Goal: Task Accomplishment & Management: Complete application form

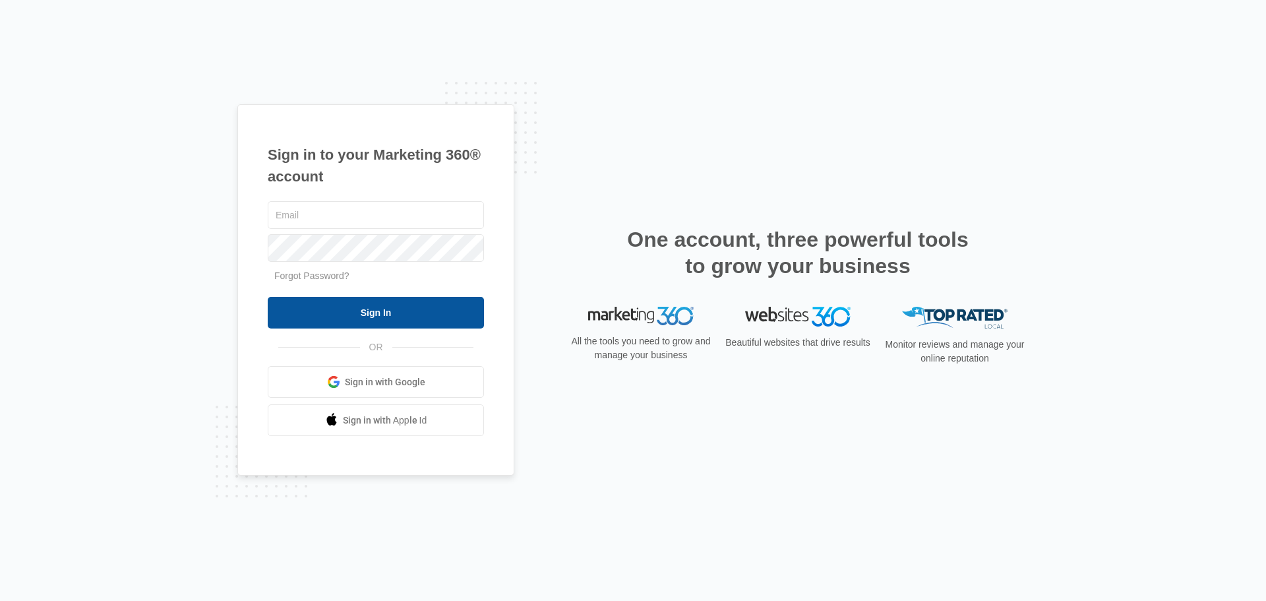
type input "[EMAIL_ADDRESS][DOMAIN_NAME]"
click at [357, 311] on input "Sign In" at bounding box center [376, 313] width 216 height 32
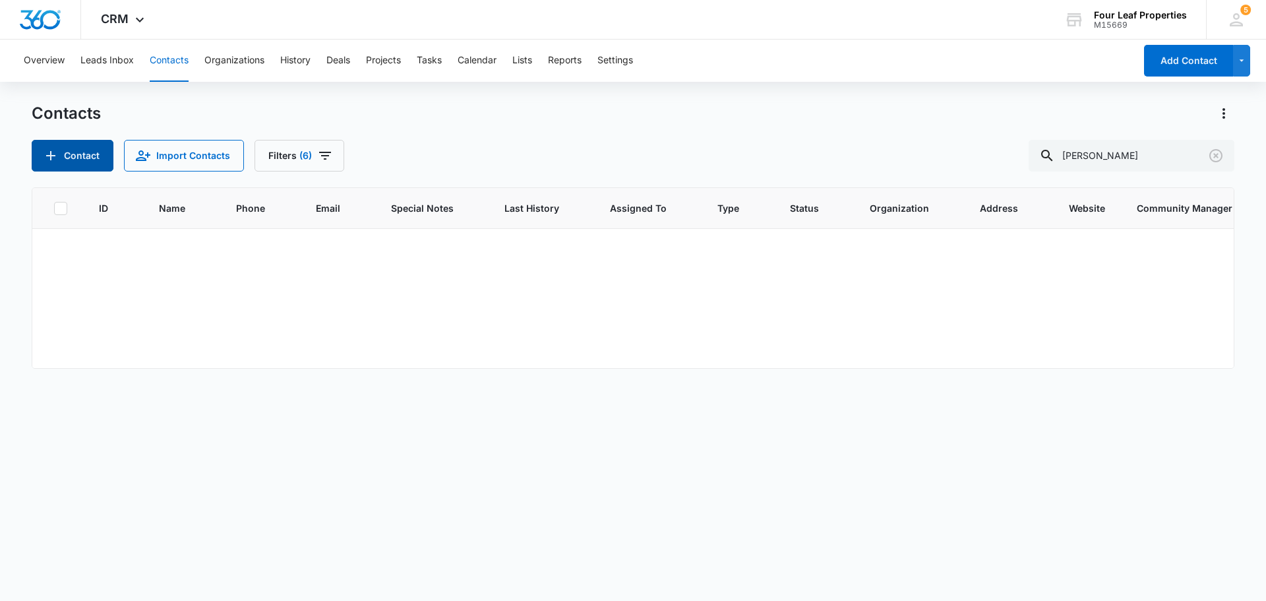
click at [86, 155] on button "Contact" at bounding box center [73, 156] width 82 height 32
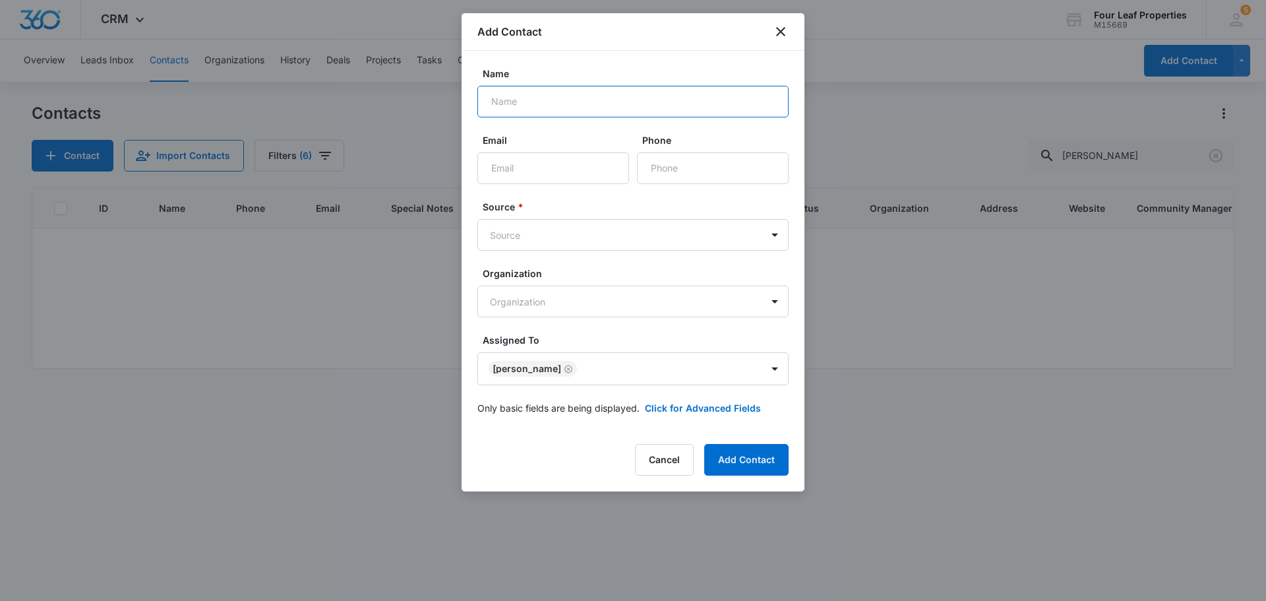
click at [534, 96] on input "Name" at bounding box center [632, 102] width 311 height 32
type input "[PERSON_NAME]"
type input "[PHONE_NUMBER]"
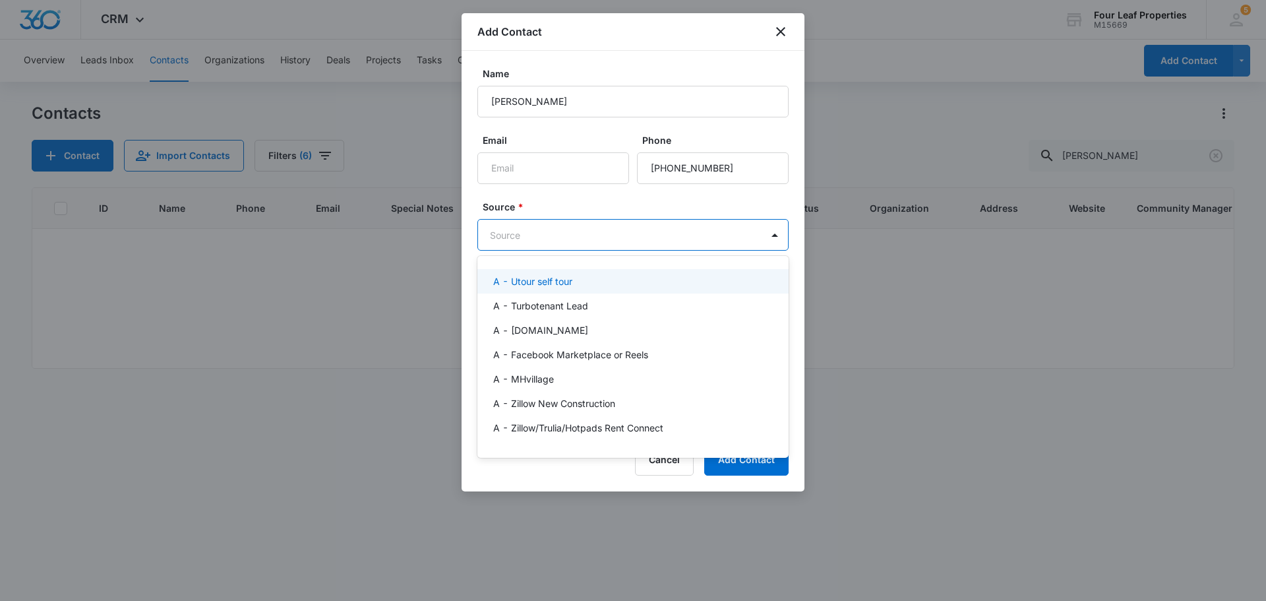
click at [627, 226] on body "CRM Apps Reputation Websites Forms CRM Email Social Content Ads Intelligence Fi…" at bounding box center [633, 300] width 1266 height 601
click at [600, 285] on div "A - Utour self tour" at bounding box center [631, 281] width 277 height 14
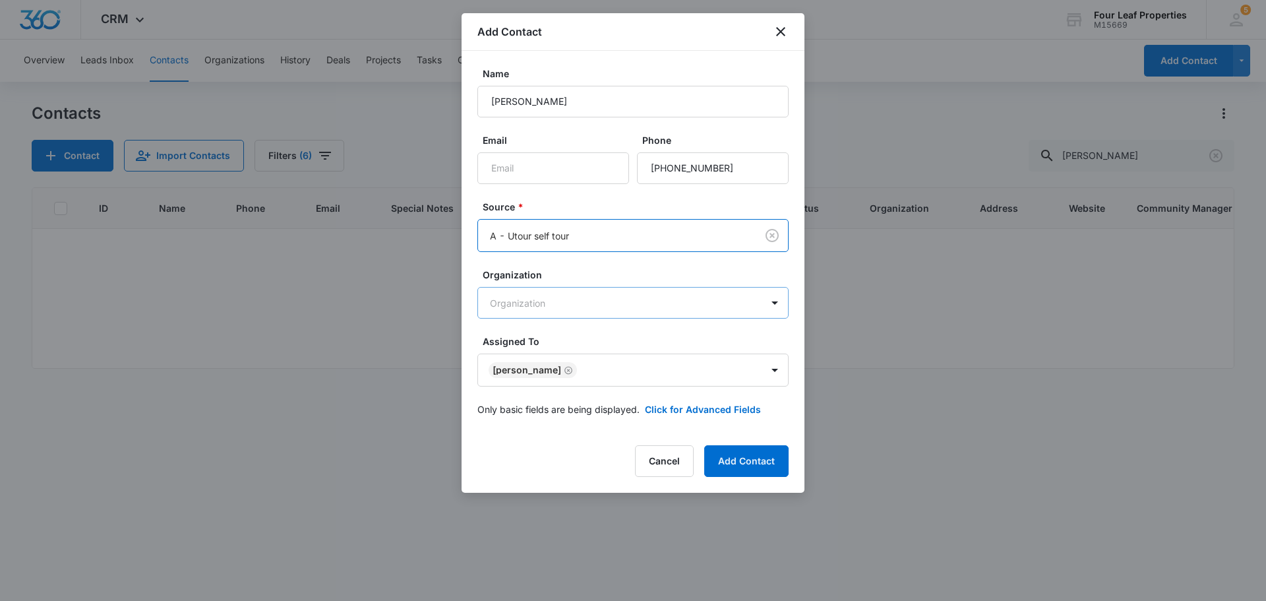
click at [600, 308] on body "CRM Apps Reputation Websites Forms CRM Email Social Content Ads Intelligence Fi…" at bounding box center [633, 300] width 1266 height 601
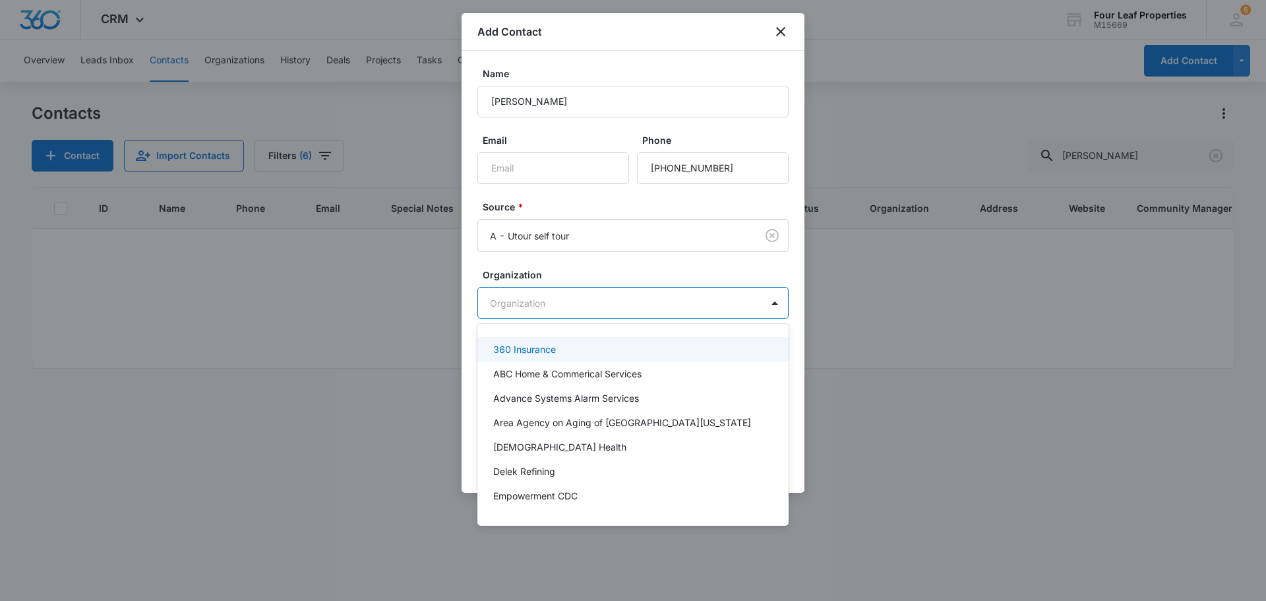
click at [496, 270] on div at bounding box center [633, 300] width 1266 height 601
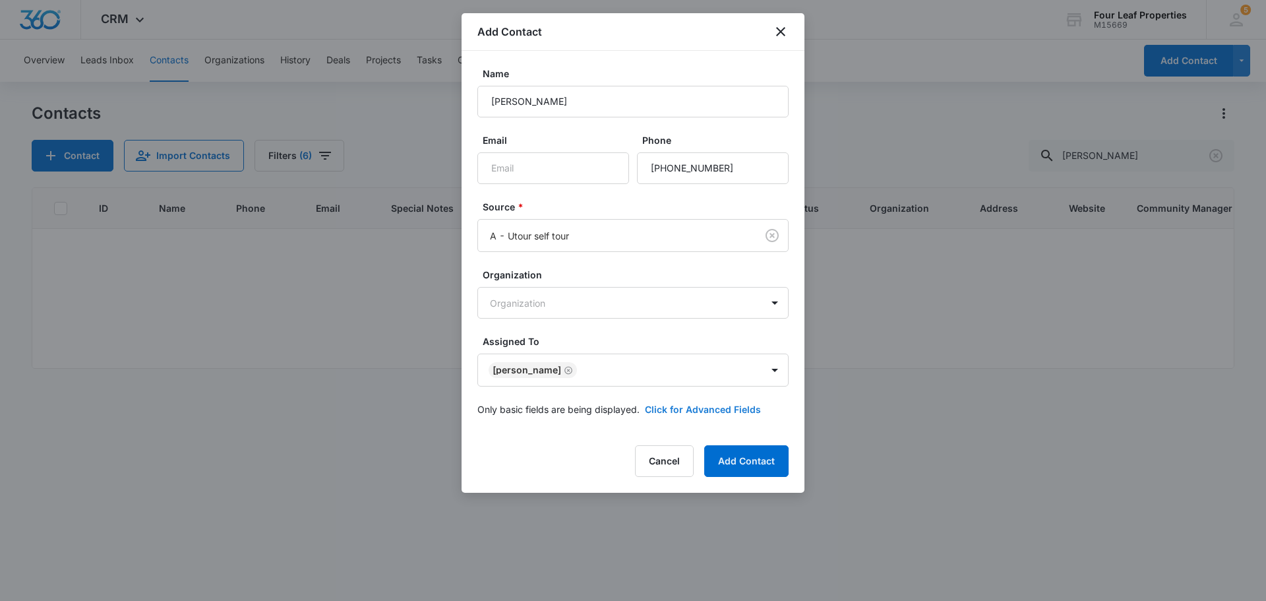
click at [724, 409] on button "Click for Advanced Fields" at bounding box center [703, 409] width 116 height 14
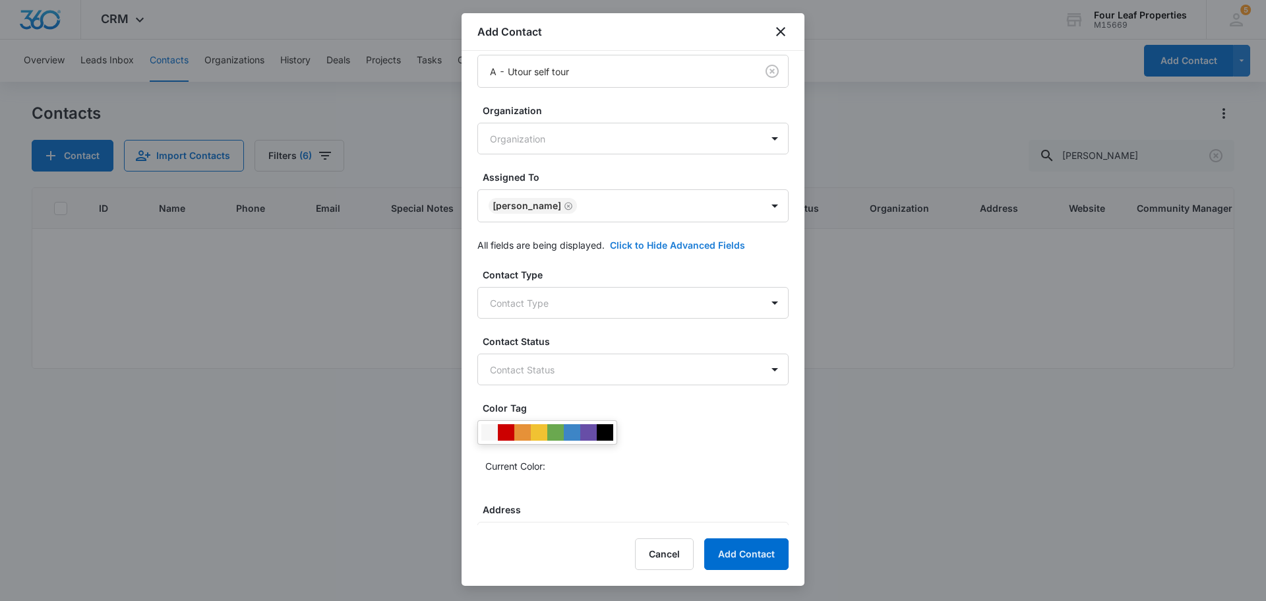
scroll to position [198, 0]
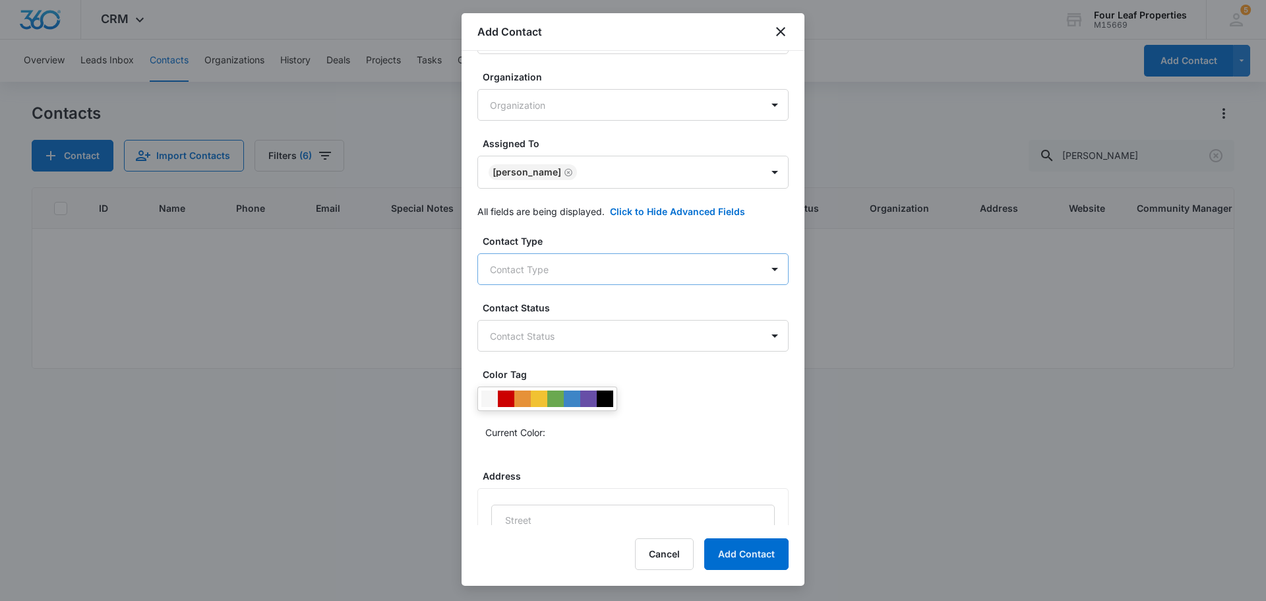
click at [587, 269] on body "CRM Apps Reputation Websites Forms CRM Email Social Content Ads Intelligence Fi…" at bounding box center [633, 300] width 1266 height 601
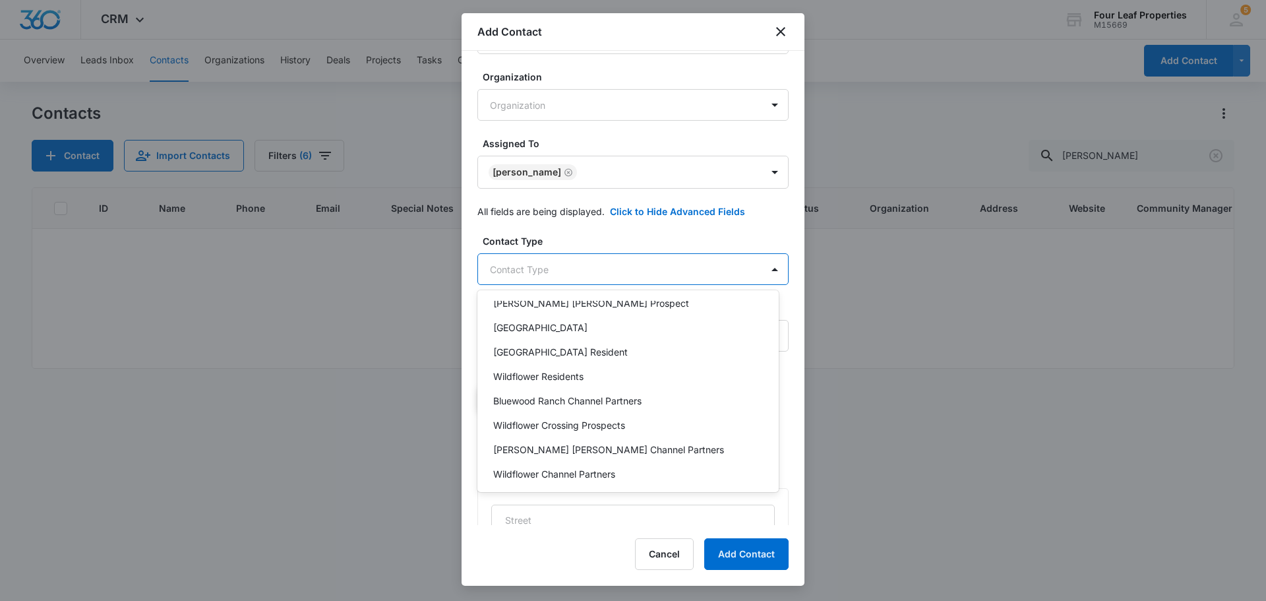
scroll to position [527, 0]
click at [642, 421] on div "Wildflower Crossing Prospects" at bounding box center [626, 422] width 267 height 14
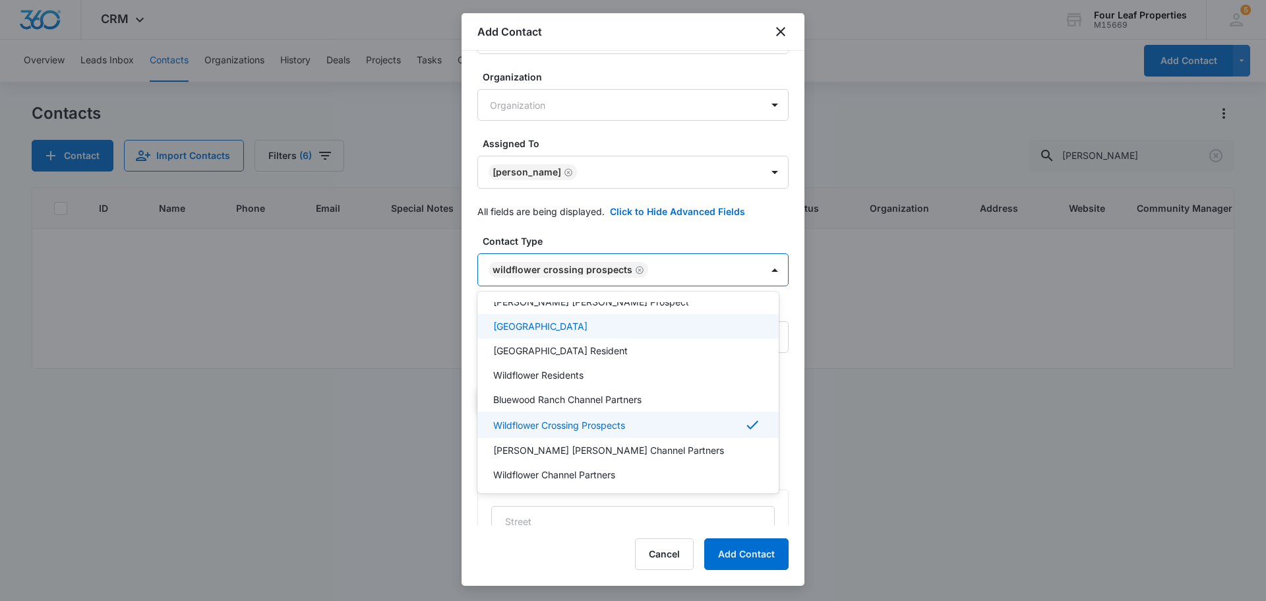
click at [678, 237] on div at bounding box center [633, 300] width 1266 height 601
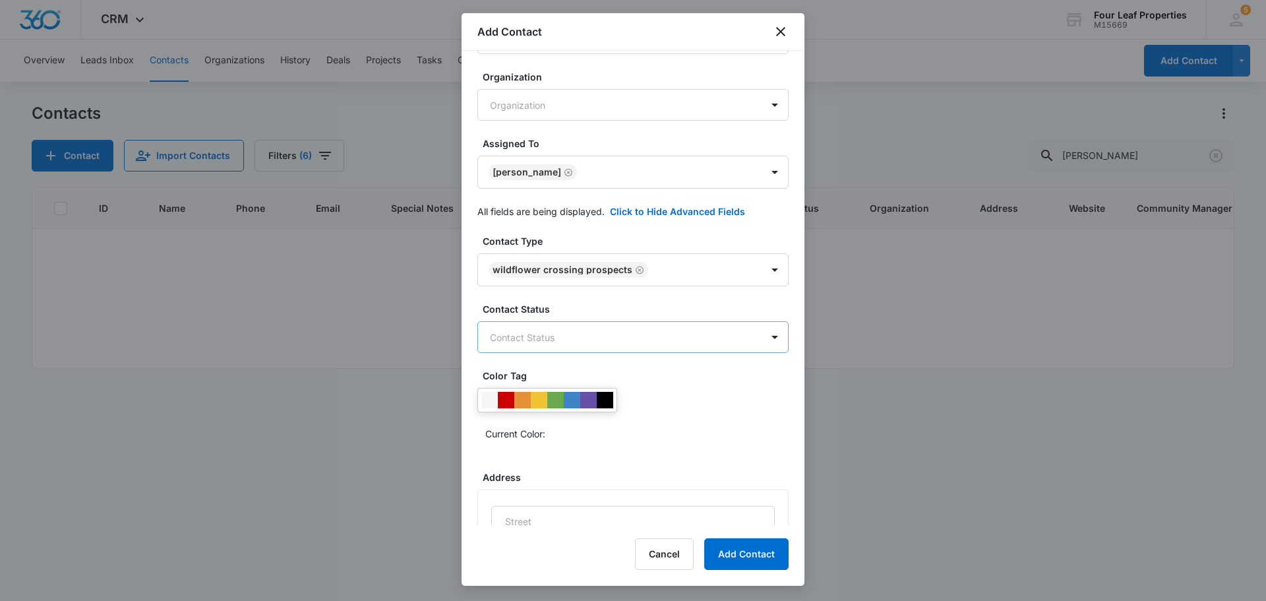
click at [707, 343] on body "CRM Apps Reputation Websites Forms CRM Email Social Content Ads Intelligence Fi…" at bounding box center [633, 300] width 1266 height 601
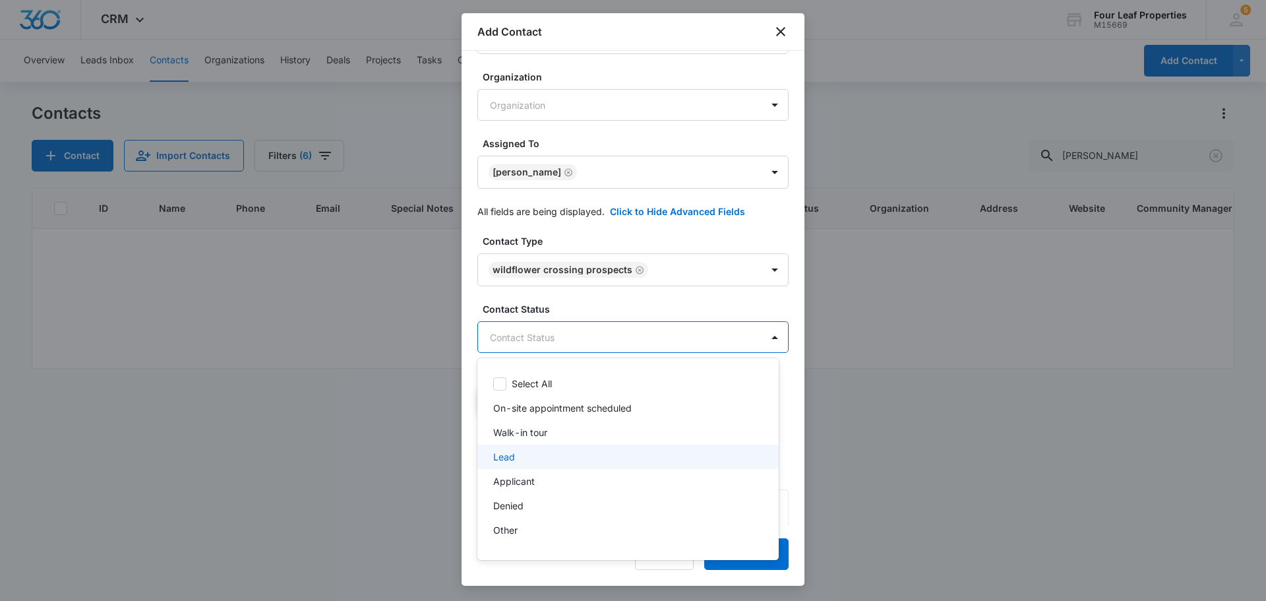
click at [648, 448] on div "Lead" at bounding box center [627, 456] width 301 height 24
click at [719, 311] on div at bounding box center [633, 300] width 1266 height 601
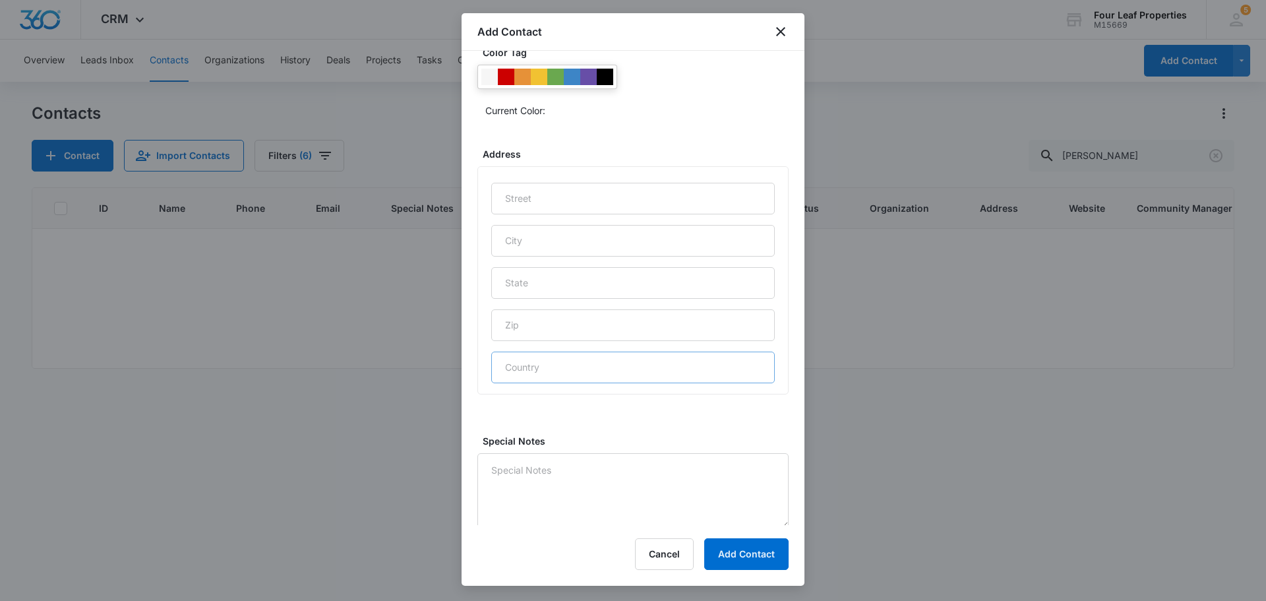
scroll to position [525, 0]
click at [746, 553] on button "Add Contact" at bounding box center [746, 554] width 84 height 32
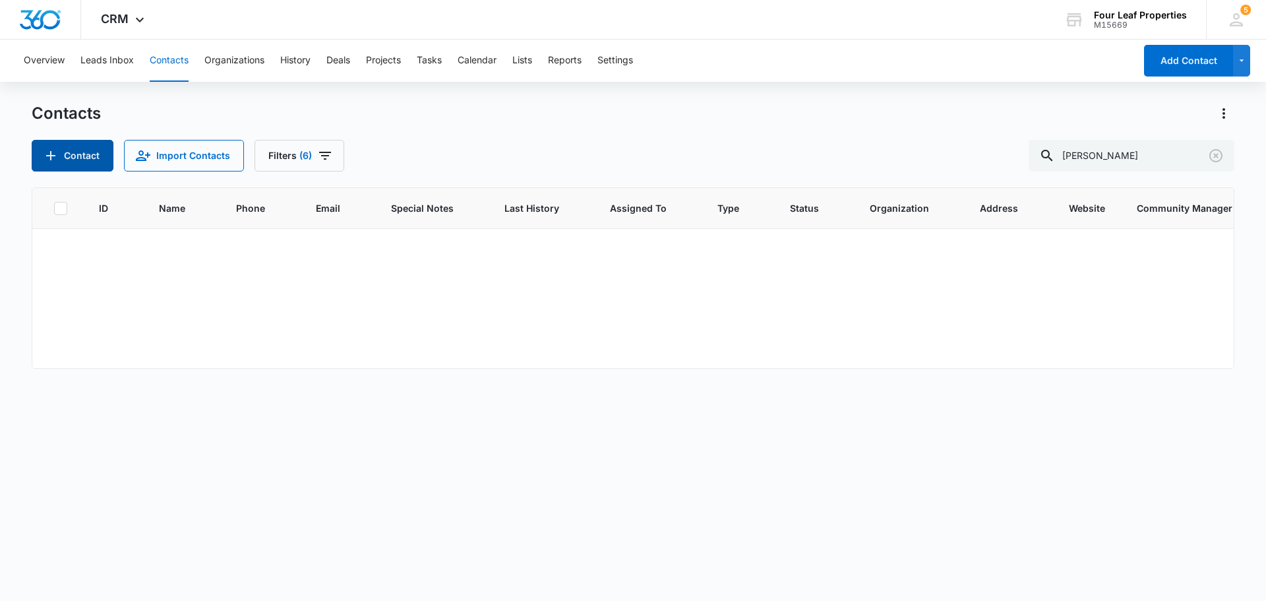
click at [92, 156] on button "Contact" at bounding box center [73, 156] width 82 height 32
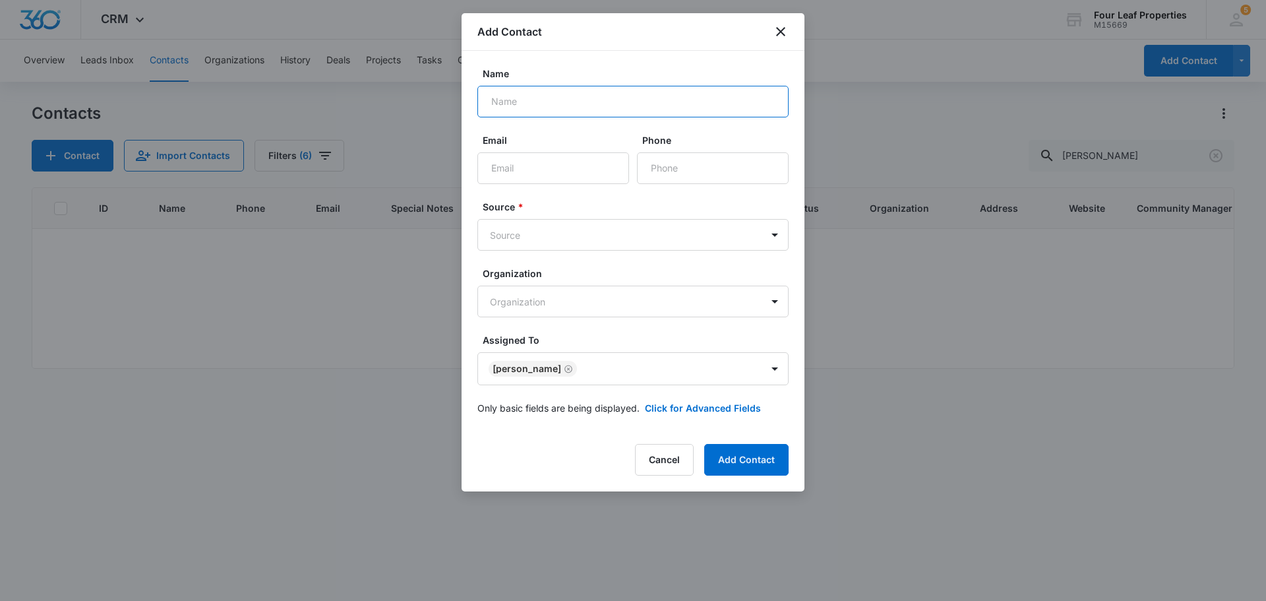
click at [549, 100] on input "Name" at bounding box center [632, 102] width 311 height 32
type input "Carrie"
type input "carrieannefogel@gmail.com"
type input "(406) 203-8439"
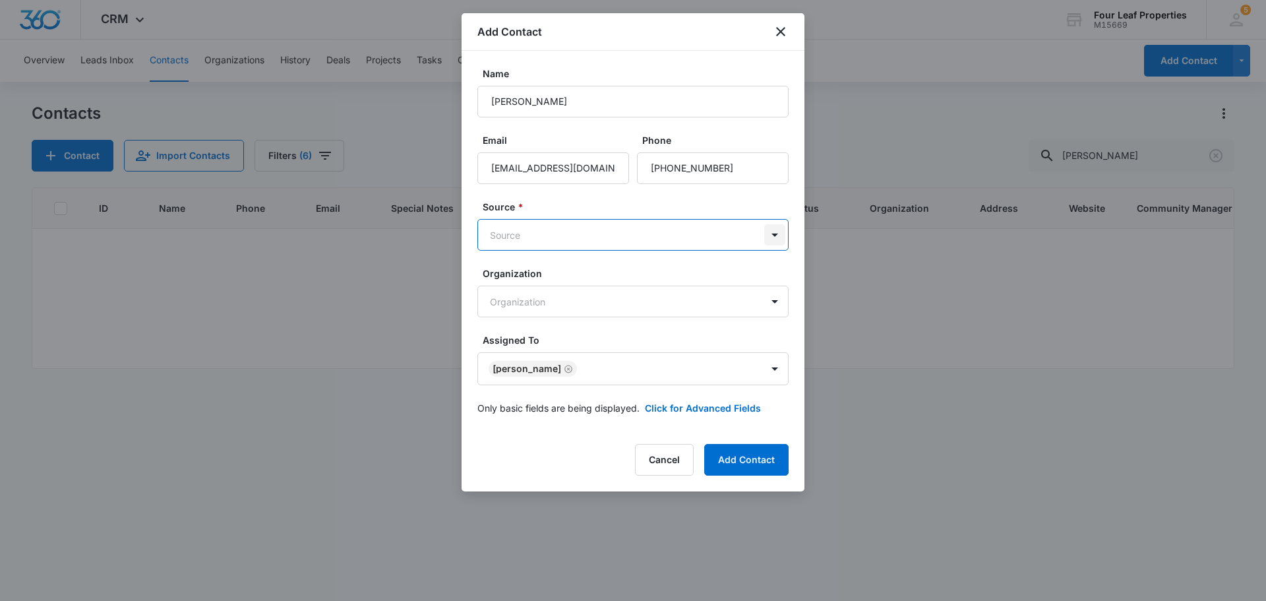
click at [778, 232] on body "CRM Apps Reputation Websites Forms CRM Email Social Content Ads Intelligence Fi…" at bounding box center [633, 300] width 1266 height 601
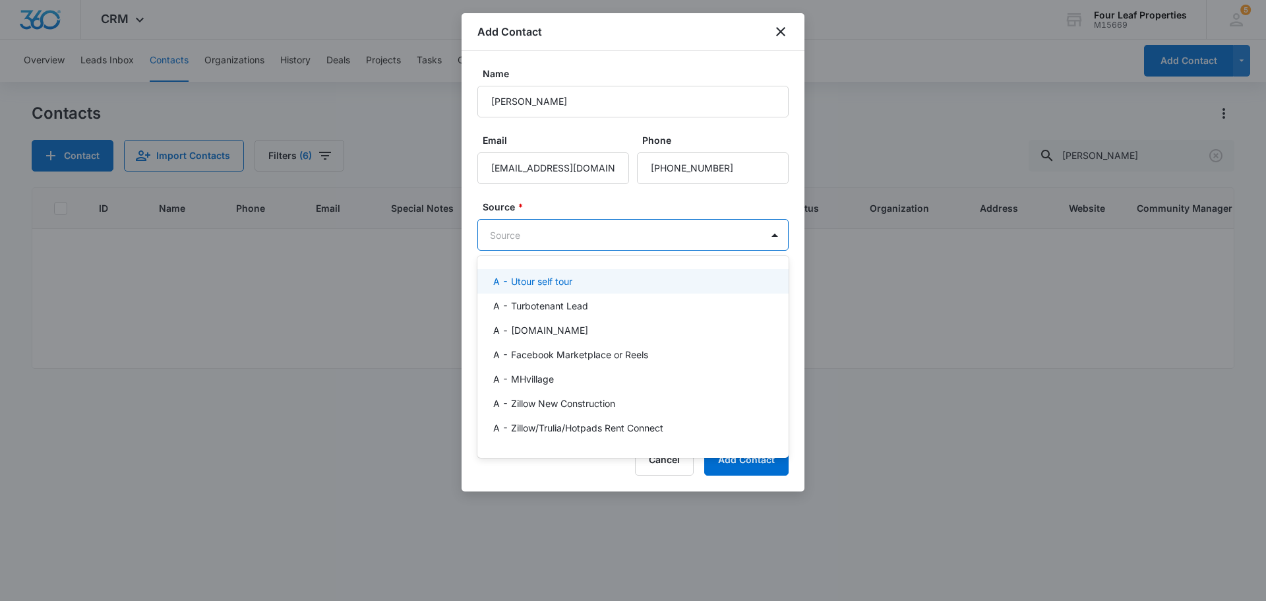
click at [561, 282] on p "A - Utour self tour" at bounding box center [532, 281] width 79 height 14
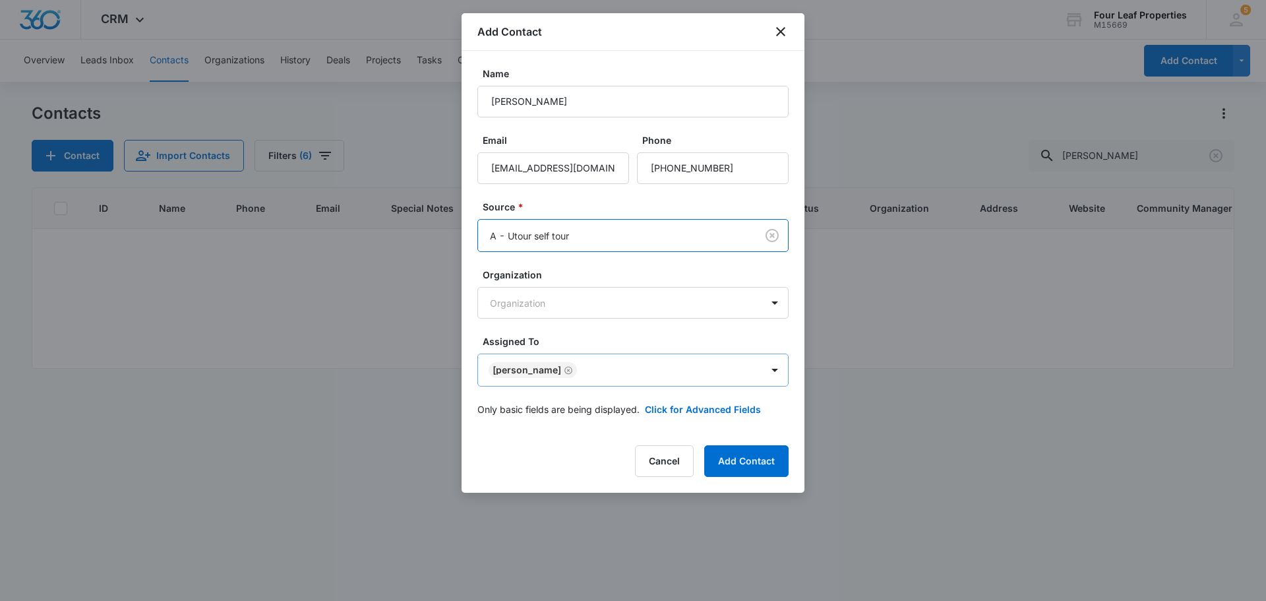
click at [707, 367] on body "CRM Apps Reputation Websites Forms CRM Email Social Content Ads Intelligence Fi…" at bounding box center [633, 300] width 1266 height 601
type input "k"
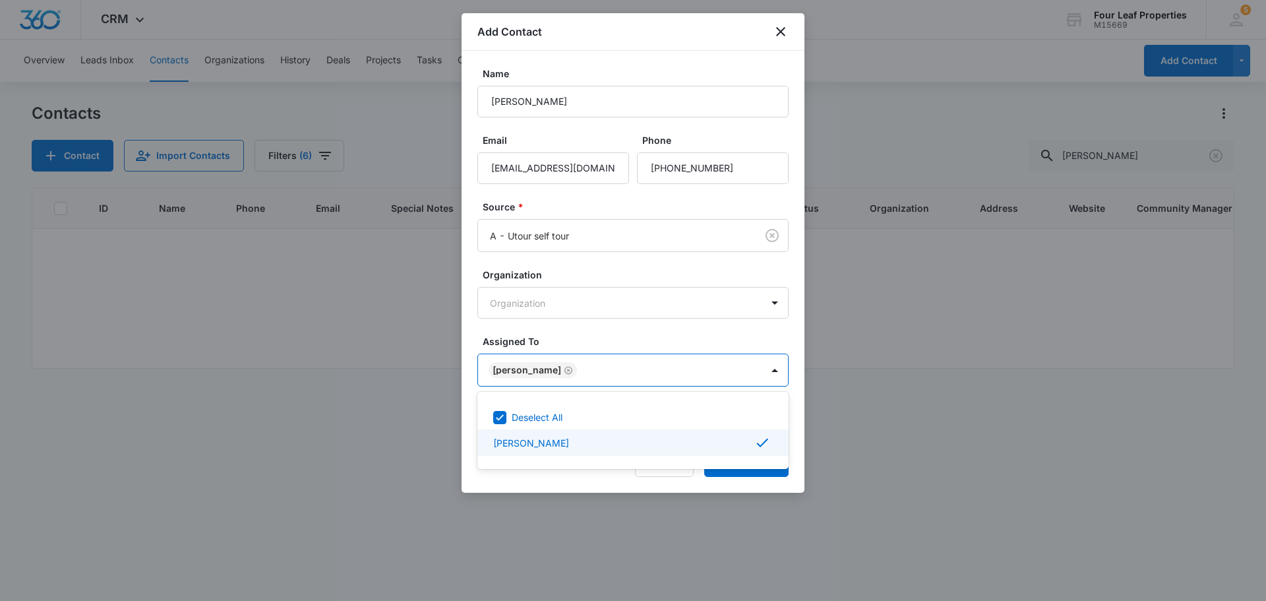
click at [720, 299] on div at bounding box center [633, 300] width 1266 height 601
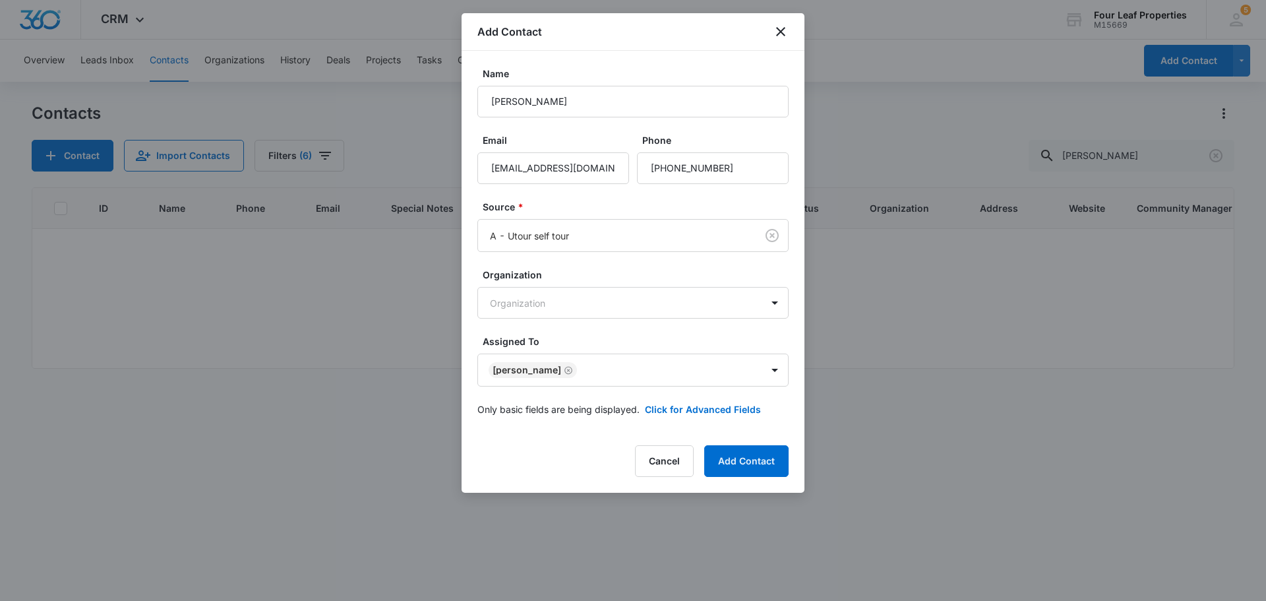
click at [720, 299] on body "CRM Apps Reputation Websites Forms CRM Email Social Content Ads Intelligence Fi…" at bounding box center [633, 300] width 1266 height 601
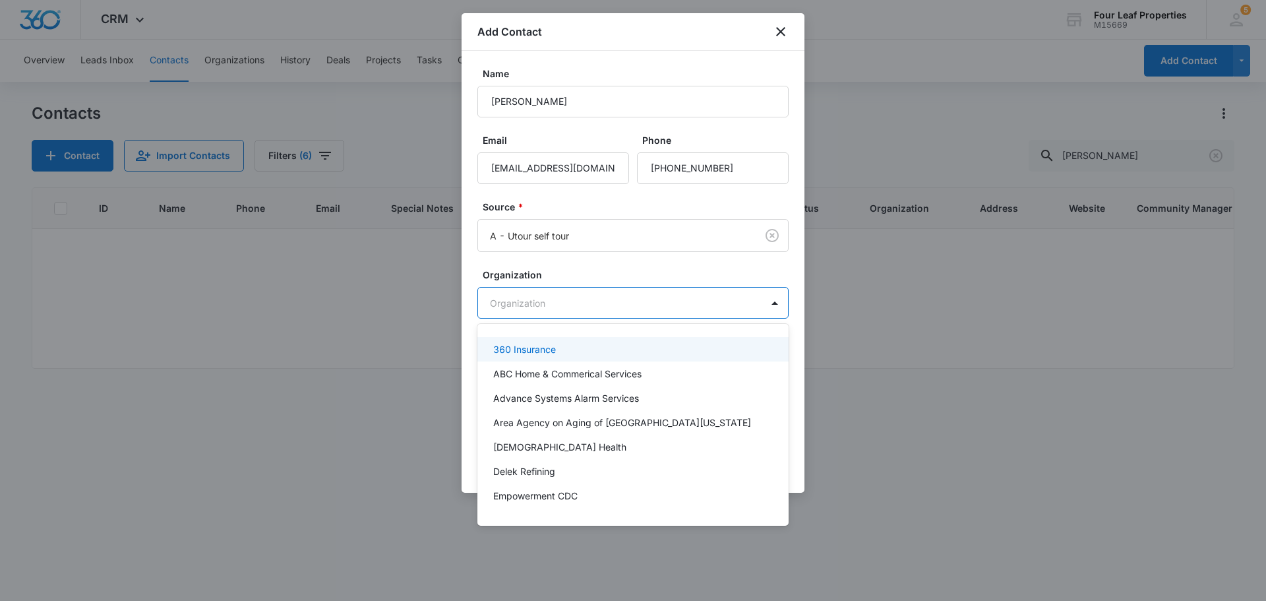
click at [558, 266] on div at bounding box center [633, 300] width 1266 height 601
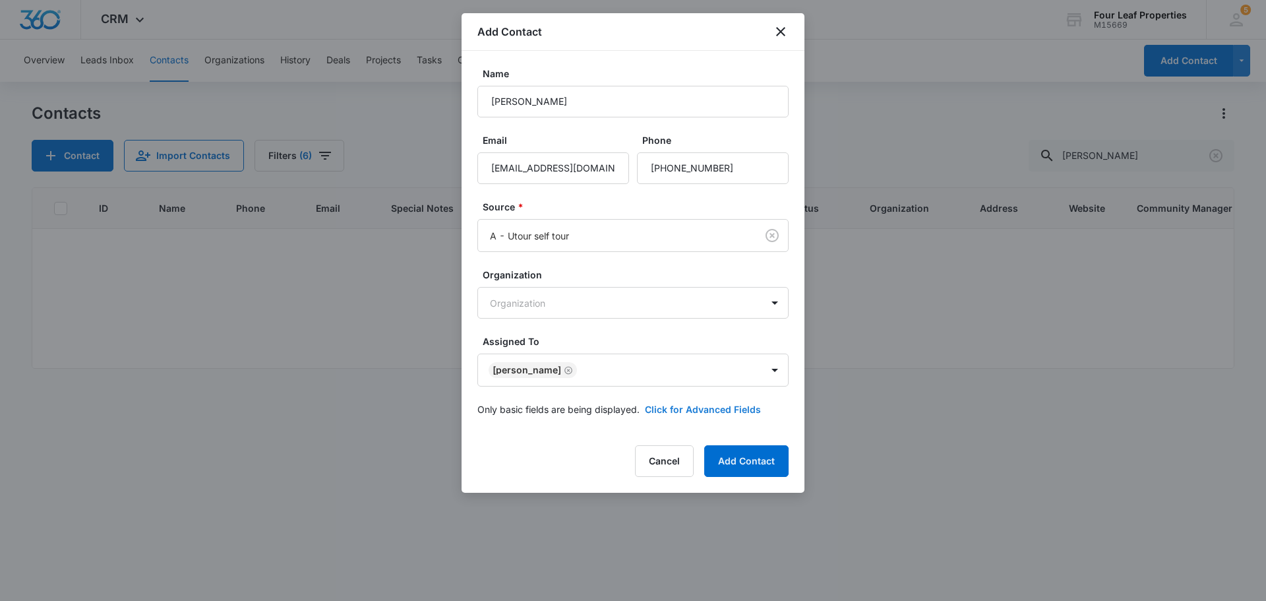
click at [694, 411] on button "Click for Advanced Fields" at bounding box center [703, 409] width 116 height 14
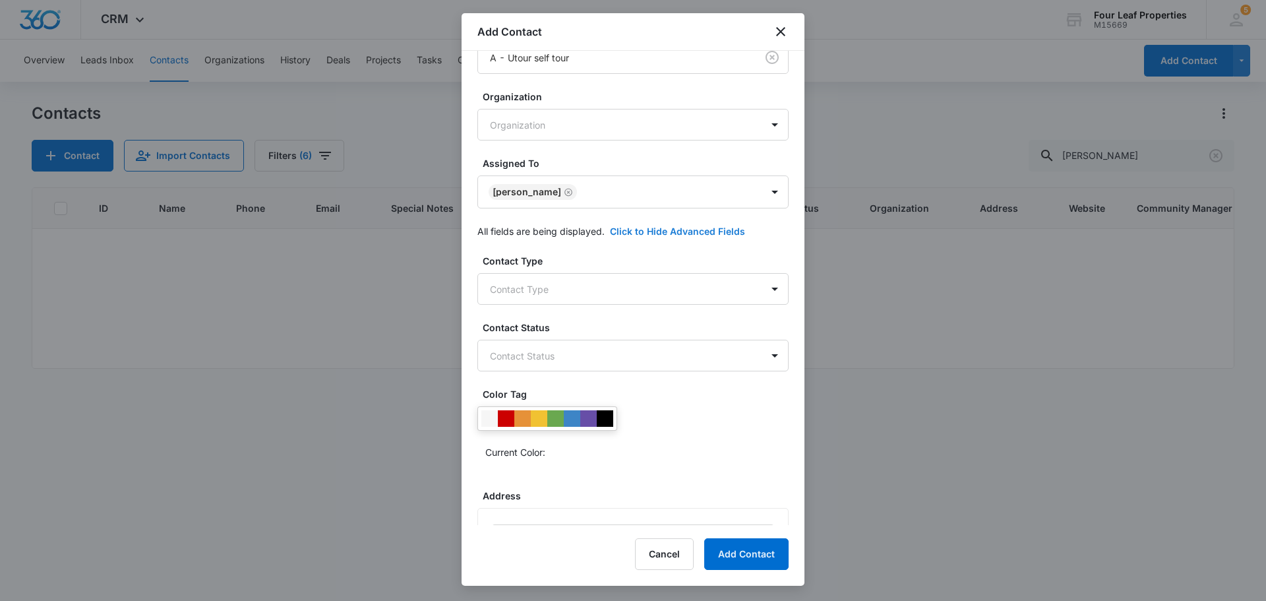
scroll to position [198, 0]
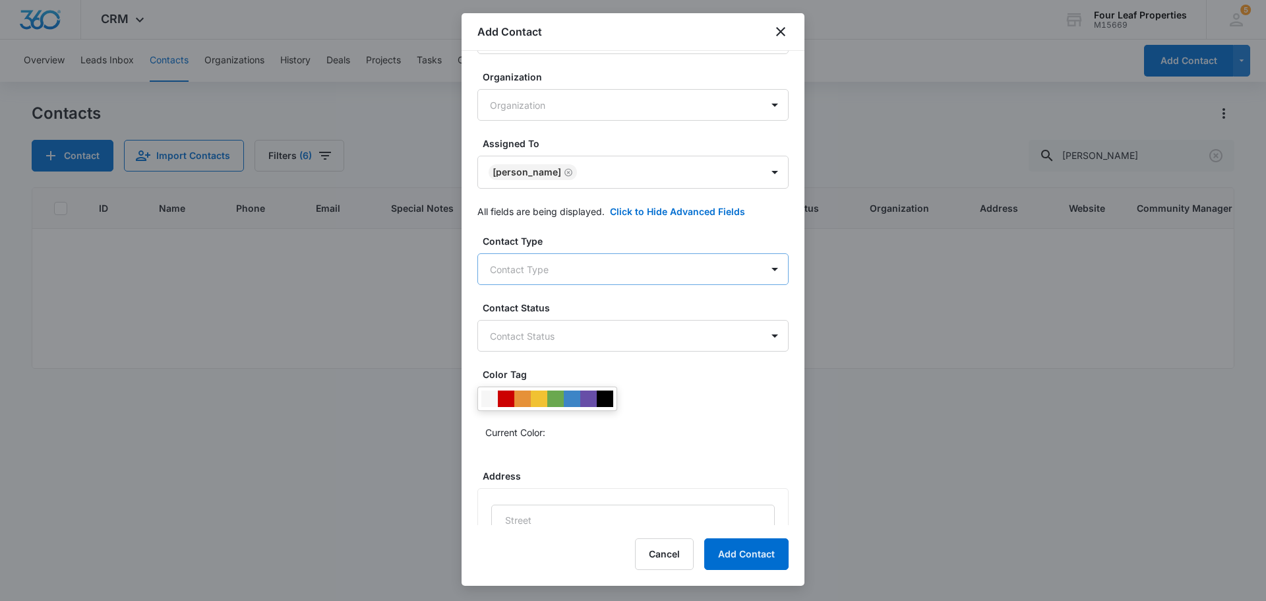
click at [566, 265] on body "CRM Apps Reputation Websites Forms CRM Email Social Content Ads Intelligence Fi…" at bounding box center [633, 300] width 1266 height 601
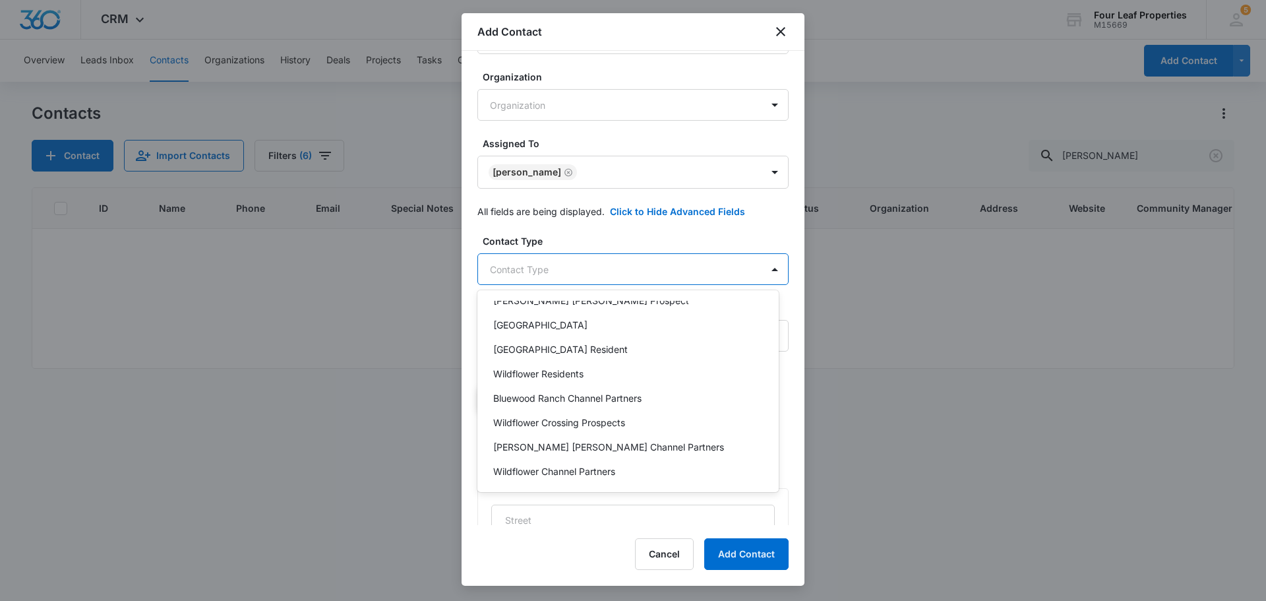
scroll to position [556, 0]
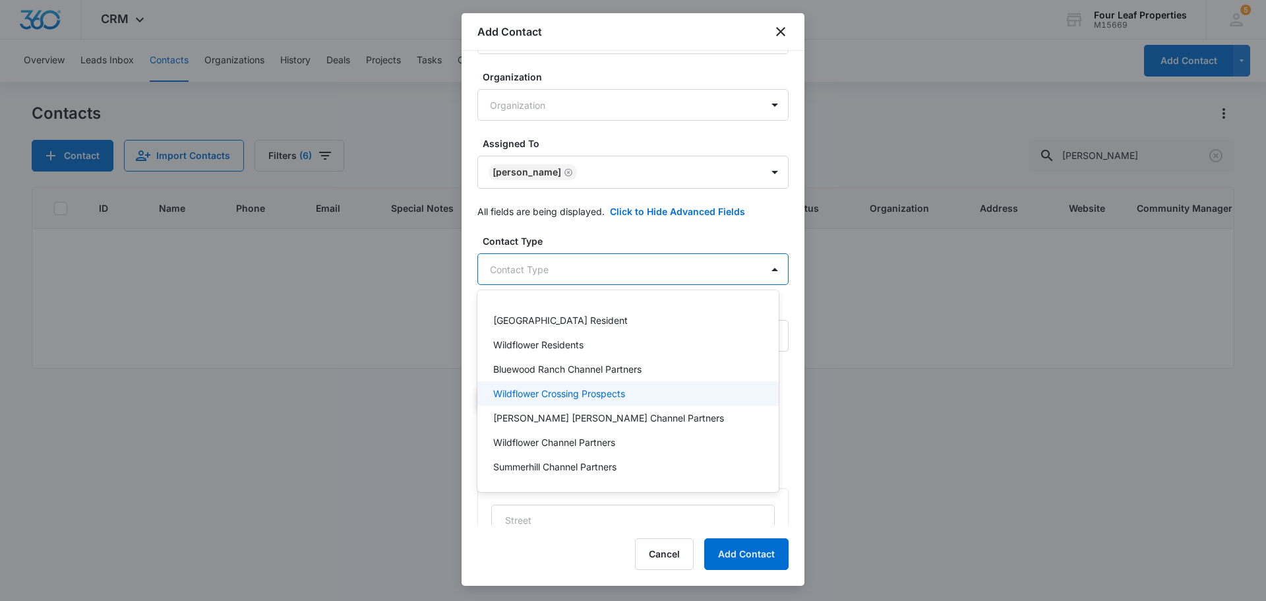
click at [642, 391] on div "Wildflower Crossing Prospects" at bounding box center [626, 393] width 267 height 14
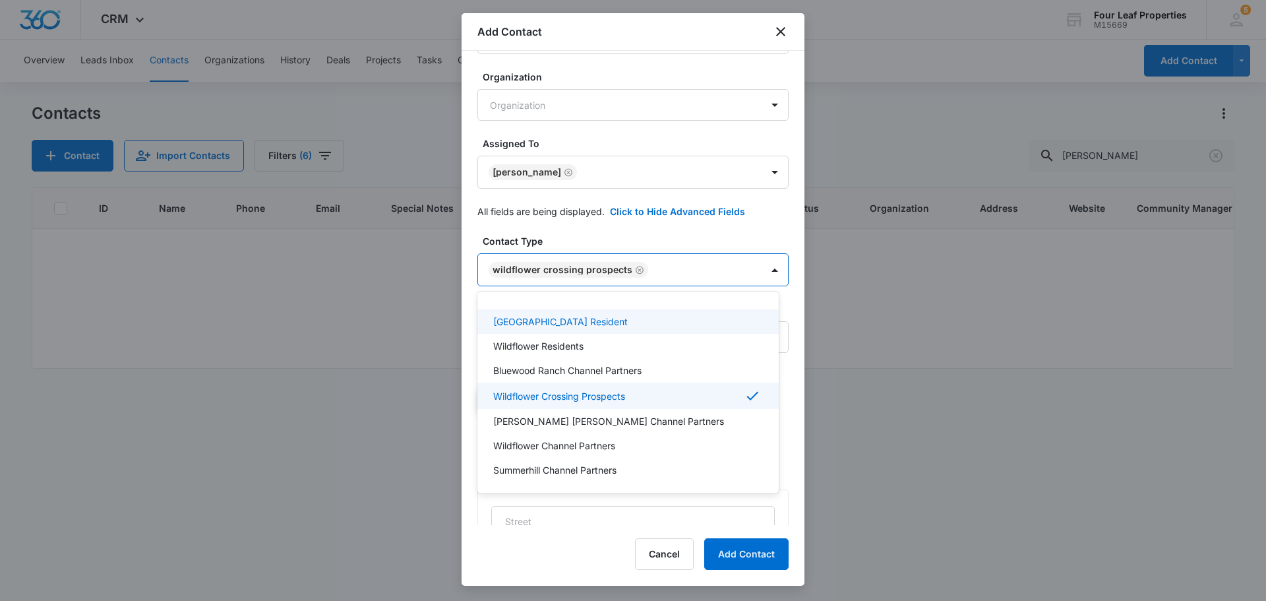
click at [688, 231] on div at bounding box center [633, 300] width 1266 height 601
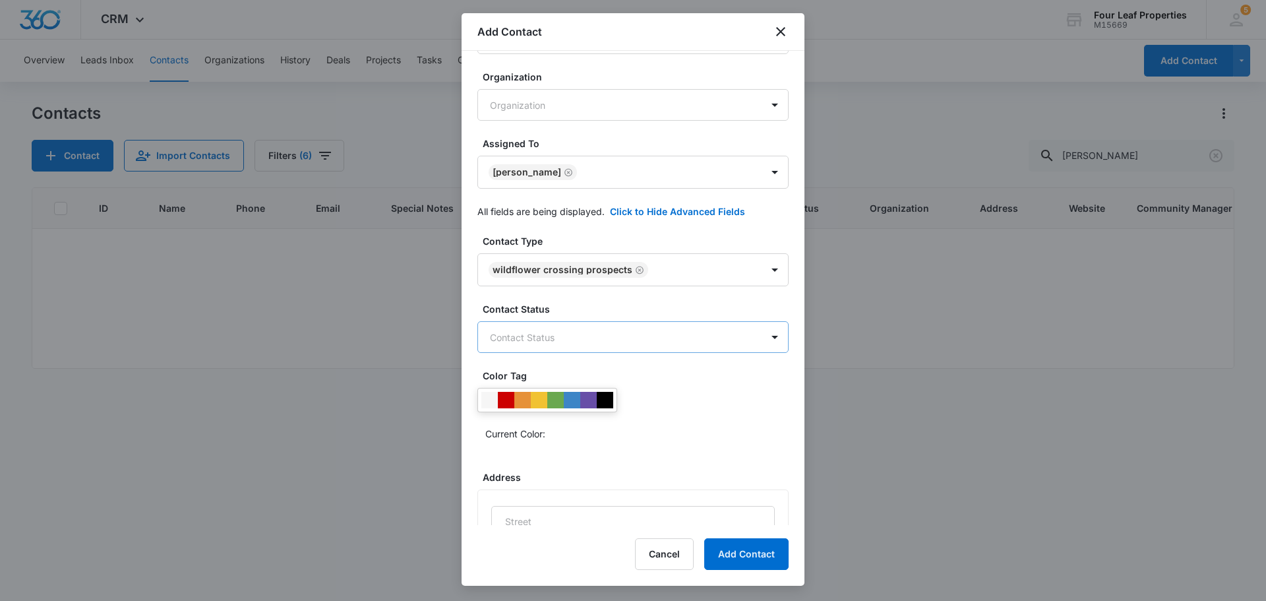
click at [599, 332] on body "CRM Apps Reputation Websites Forms CRM Email Social Content Ads Intelligence Fi…" at bounding box center [633, 300] width 1266 height 601
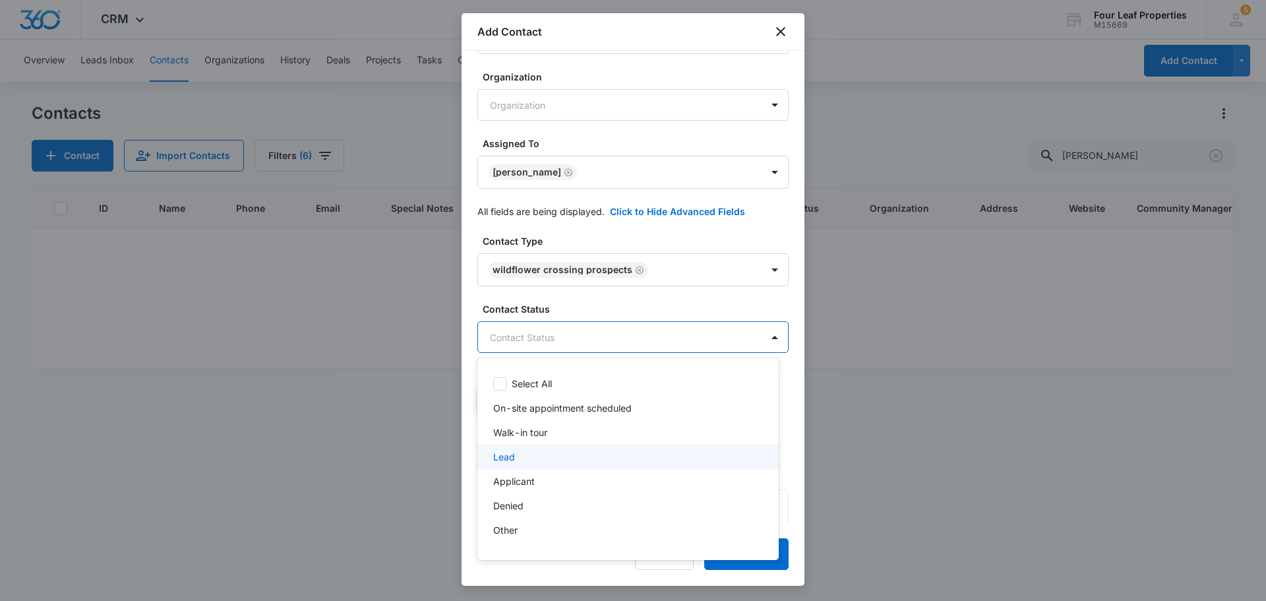
click at [580, 453] on div "Lead" at bounding box center [626, 457] width 267 height 14
click at [550, 430] on div "Walk-in tour" at bounding box center [626, 434] width 267 height 14
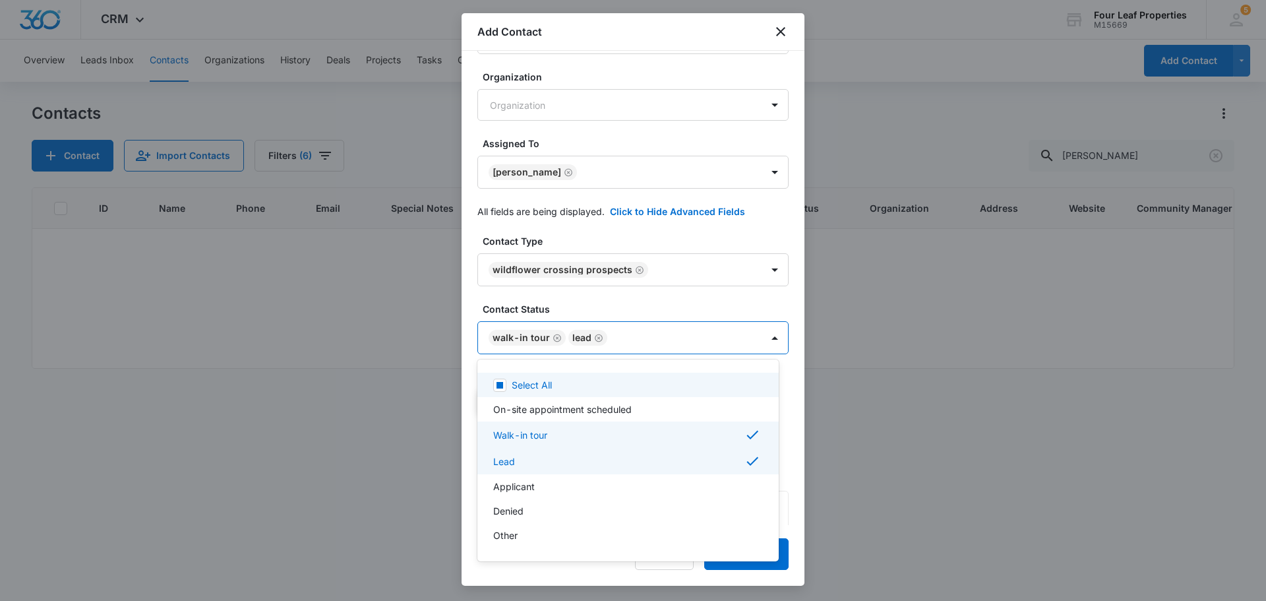
click at [684, 307] on div at bounding box center [633, 300] width 1266 height 601
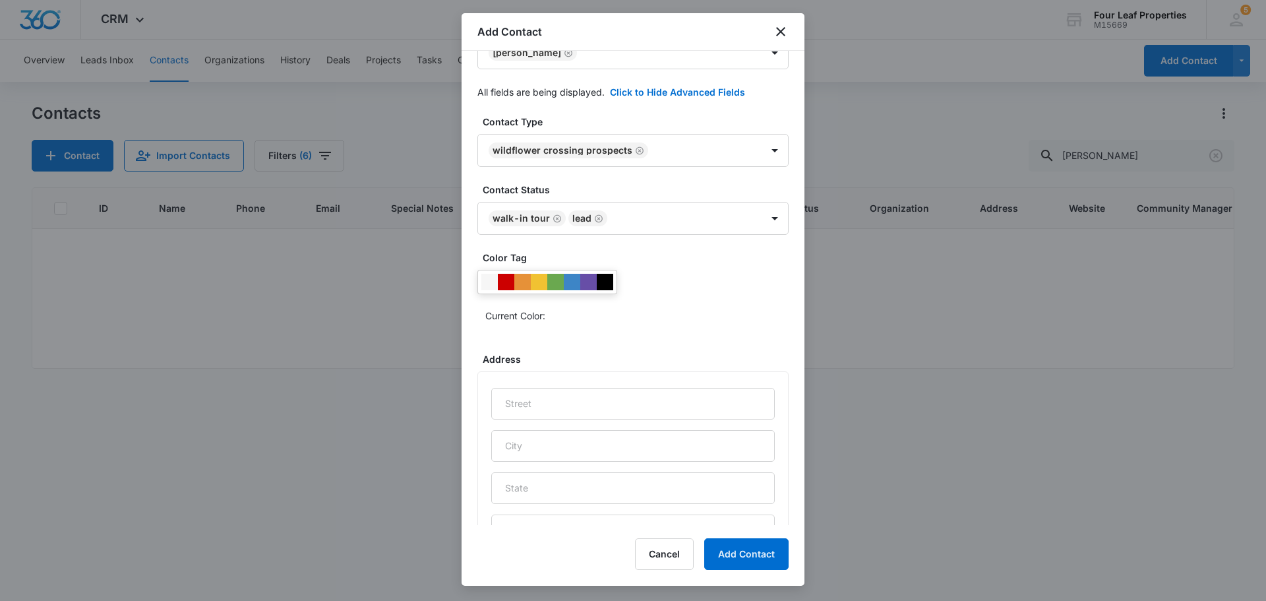
scroll to position [525, 0]
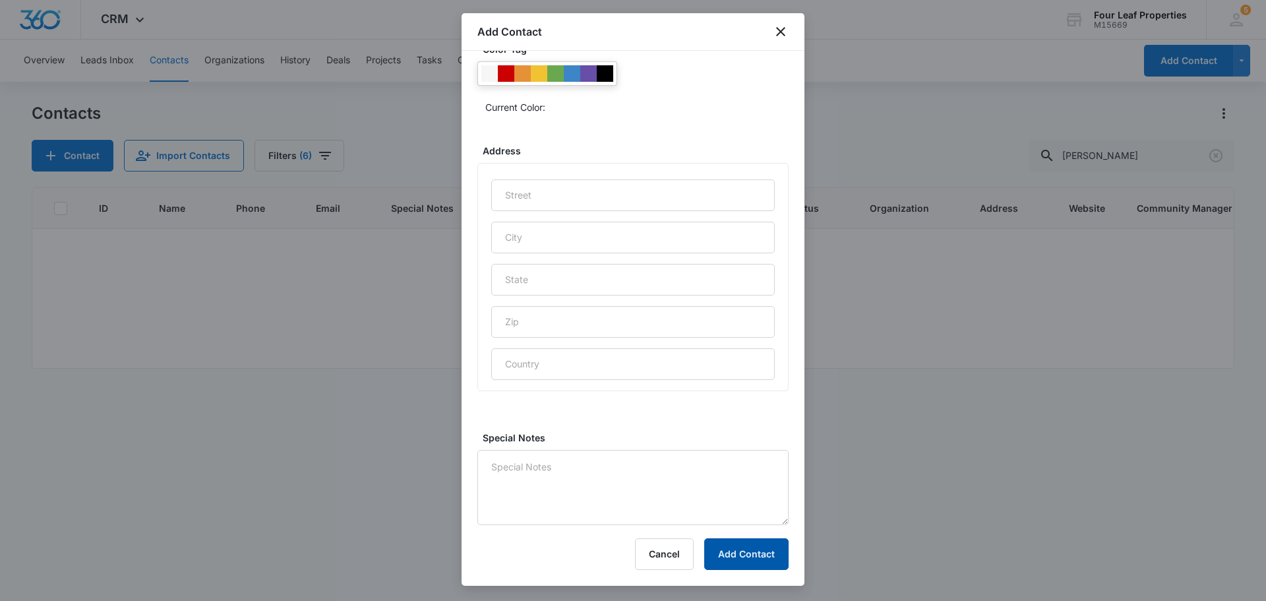
click at [762, 556] on button "Add Contact" at bounding box center [746, 554] width 84 height 32
click at [555, 469] on textarea "Special Notes" at bounding box center [632, 487] width 311 height 75
